Goal: Answer question/provide support

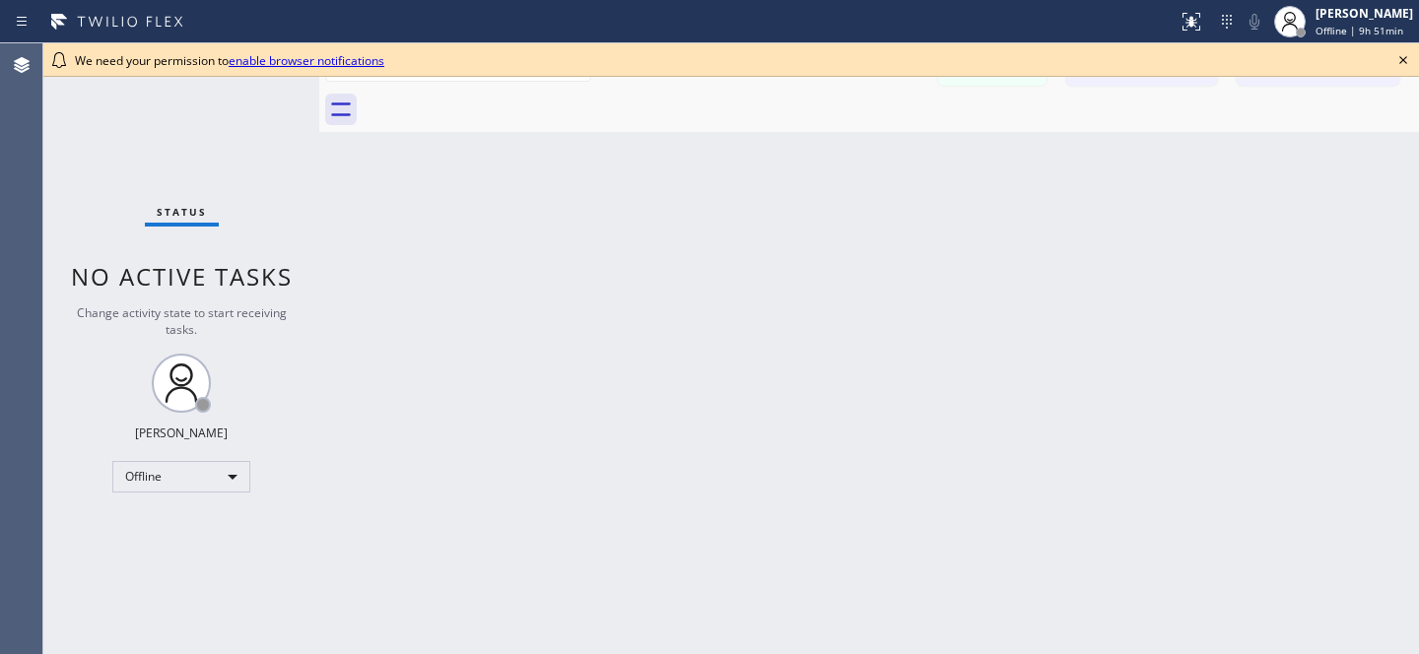
click at [1407, 56] on icon at bounding box center [1403, 60] width 24 height 24
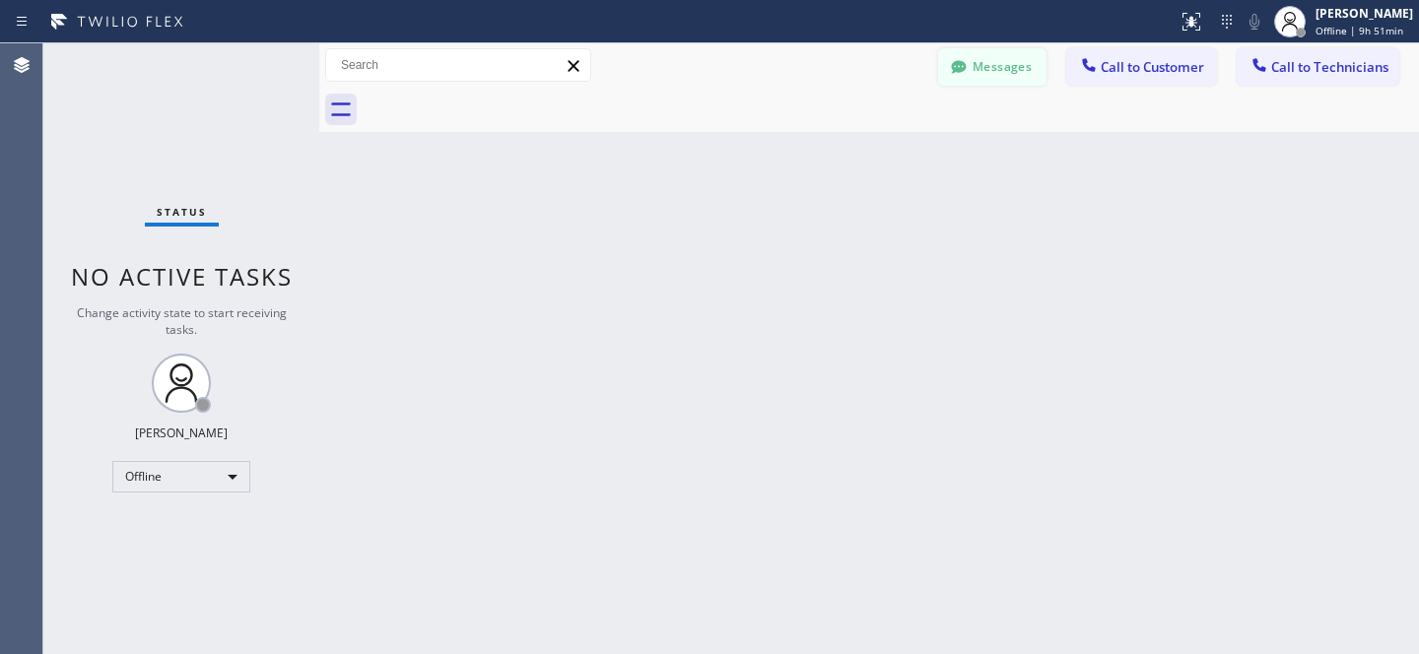
click at [960, 57] on icon at bounding box center [959, 67] width 20 height 20
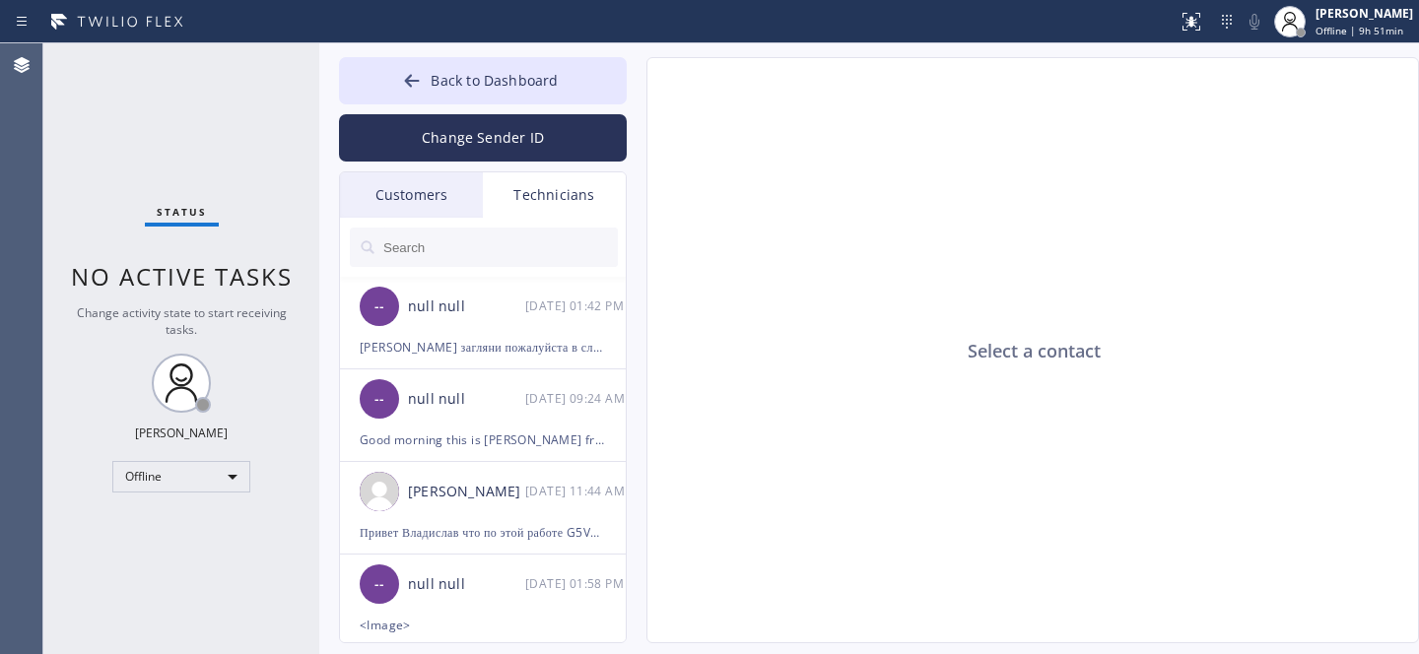
click at [398, 184] on div "Customers" at bounding box center [411, 194] width 143 height 45
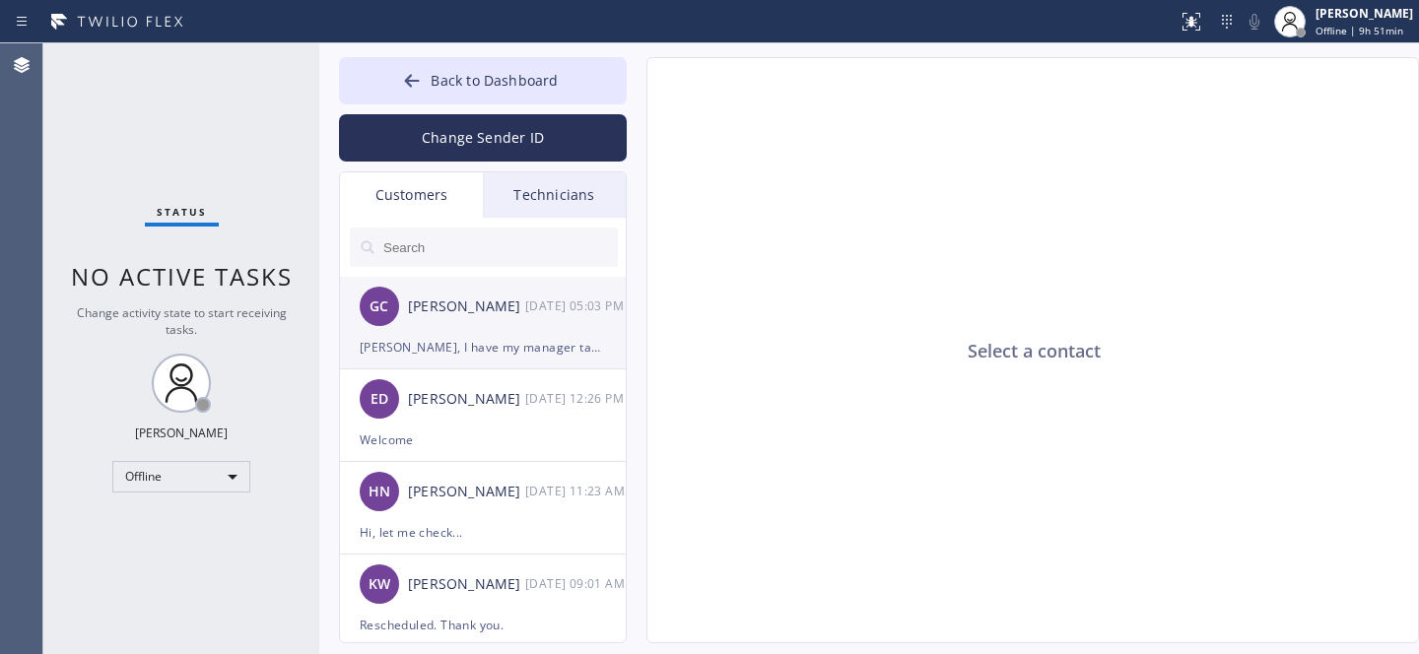
click at [462, 319] on div "GC [PERSON_NAME] [DATE] 05:03 PM" at bounding box center [484, 306] width 288 height 59
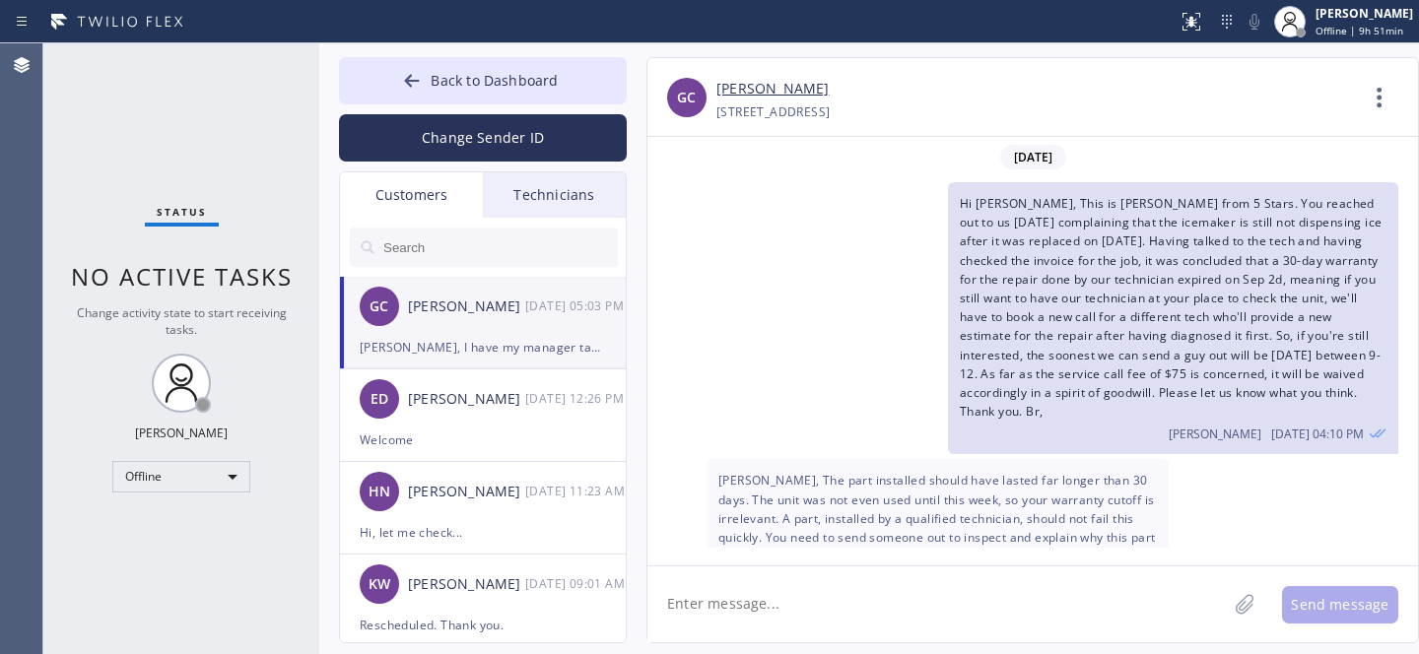
scroll to position [339, 0]
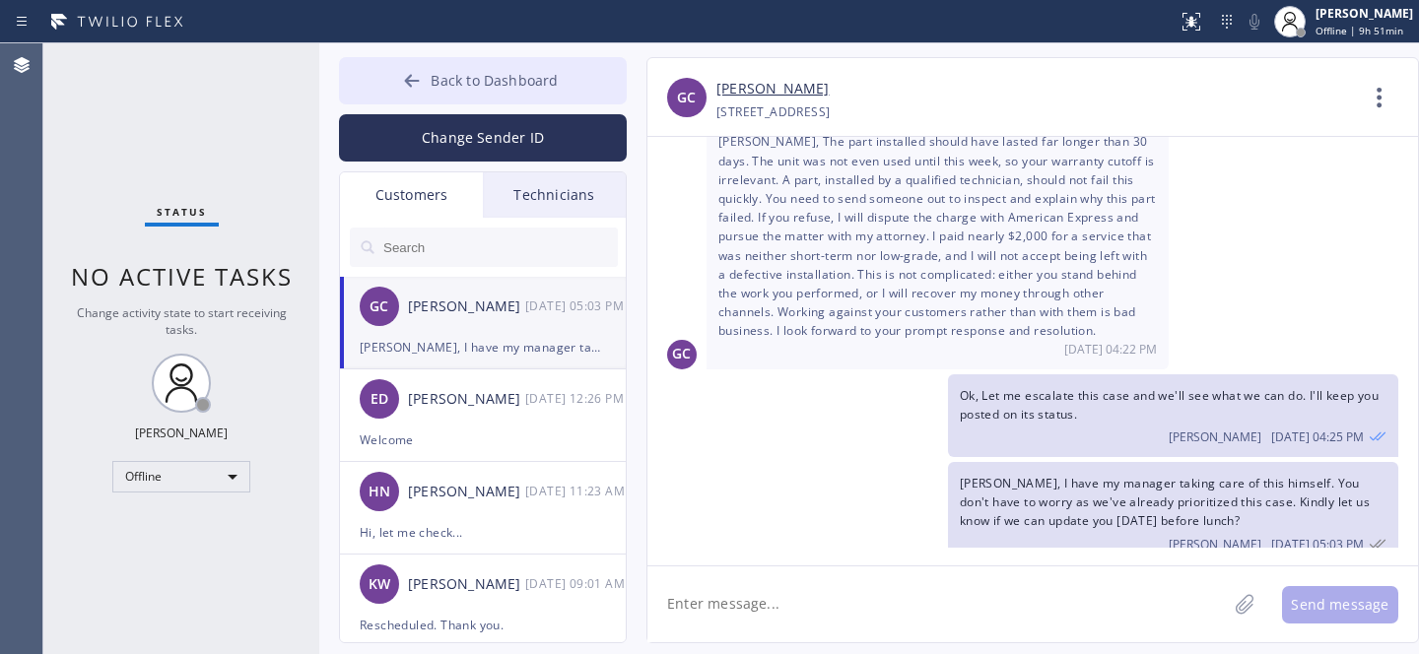
click at [418, 77] on icon at bounding box center [412, 81] width 20 height 20
